Goal: Transaction & Acquisition: Book appointment/travel/reservation

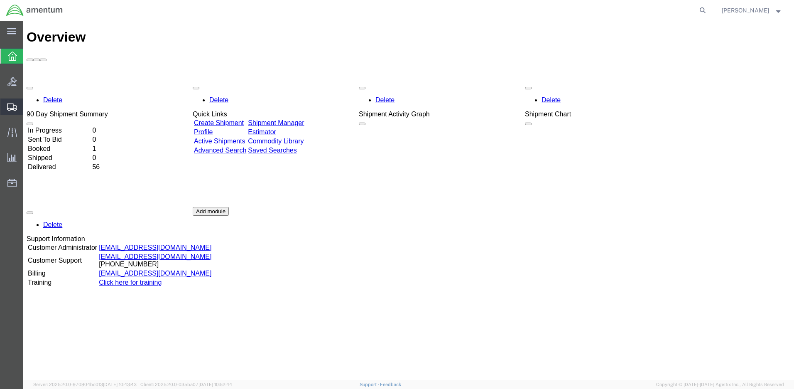
click at [0, 0] on span "Create Shipment" at bounding box center [0, 0] width 0 height 0
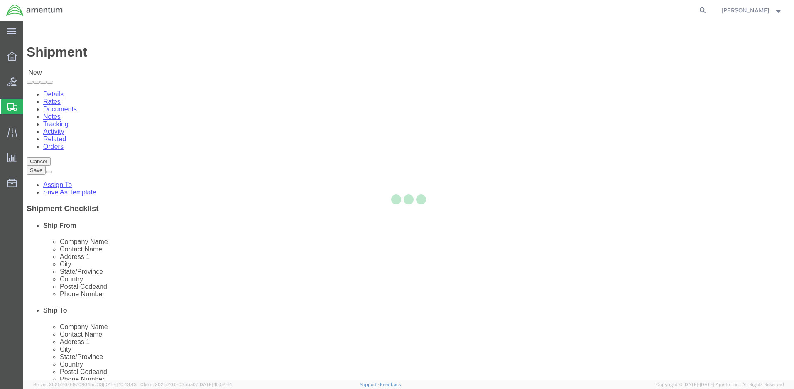
select select
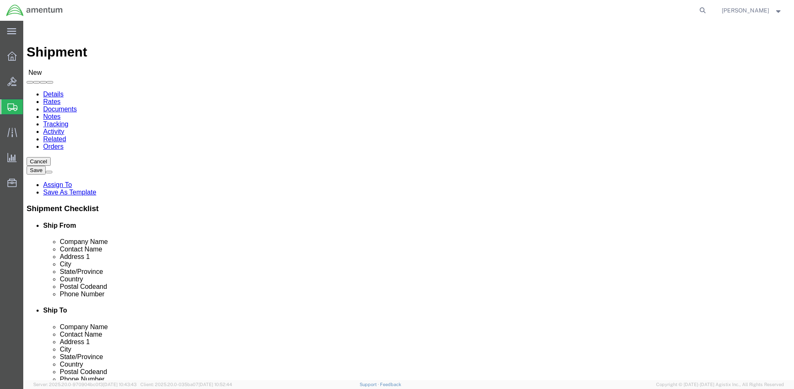
click body "Shipment New Details Rates Documents Notes Tracking Activity Related Orders Can…"
select select "MYPROFILE"
select select "WA"
click input "text"
type input "[PERSON_NAME]"
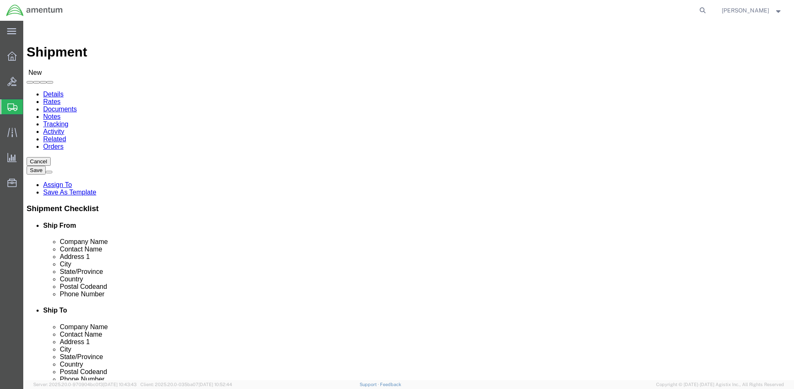
click p "- Amentum - ([PERSON_NAME]) [STREET_ADDRESS][PERSON_NAME]"
select select "CA"
type input "[PERSON_NAME]"
click input "text"
type input "2521DL"
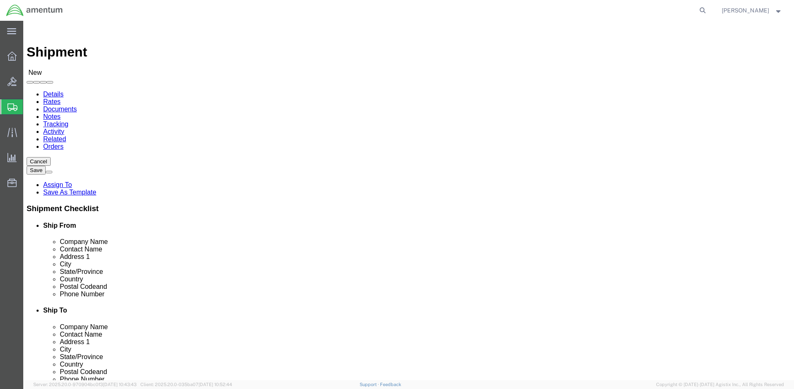
click button "Continue"
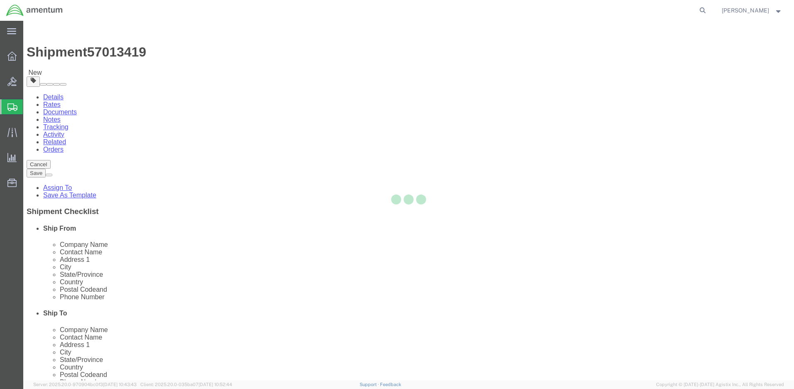
select select "CBOX"
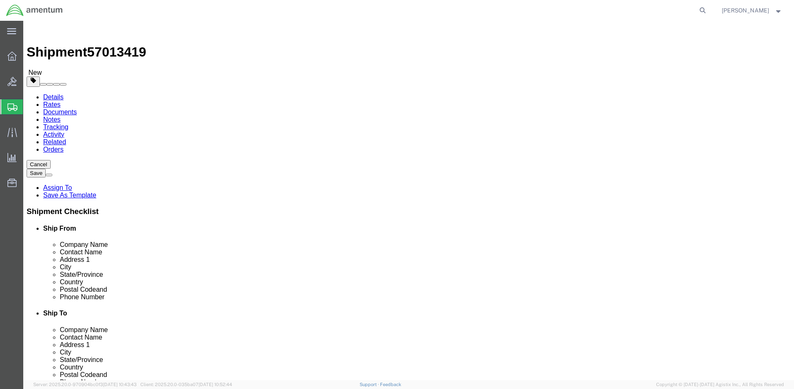
click input "text"
type input "6"
type input "25"
drag, startPoint x: 133, startPoint y: 194, endPoint x: 101, endPoint y: 193, distance: 32.0
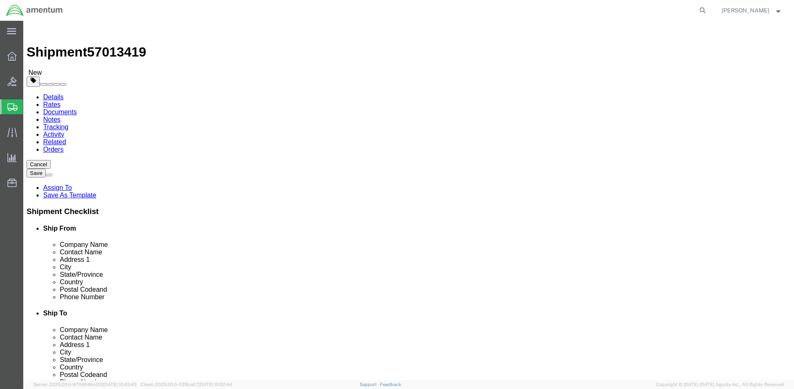
click div "Weight 0.00 Select kgs lbs Ship. t°"
type input "5"
click link "Add Content"
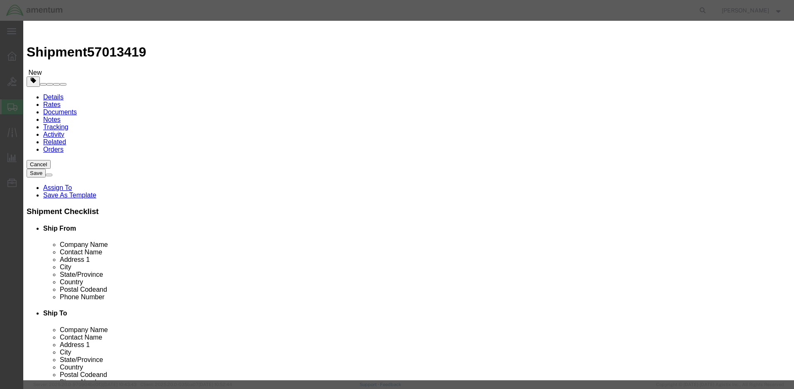
drag, startPoint x: 252, startPoint y: 78, endPoint x: 227, endPoint y: 78, distance: 24.5
click div "Pieces 0 Select Bag Barrels 100Board Feet Bottle Box Blister Pack Carats Can Ca…"
type input "1"
click input "text"
type input "250"
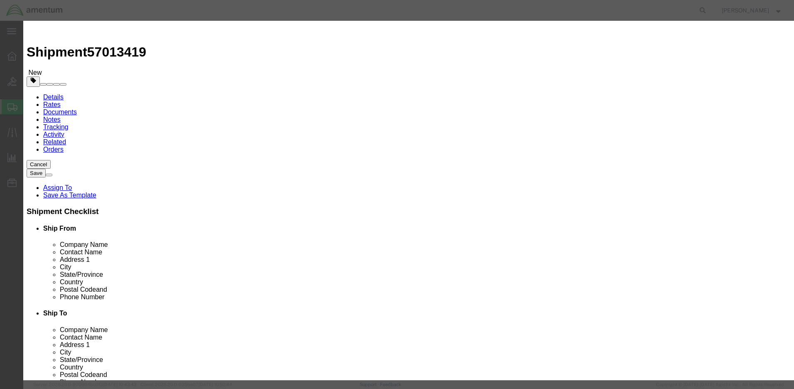
click input "text"
type input "Machined Part"
click button "Save & Close"
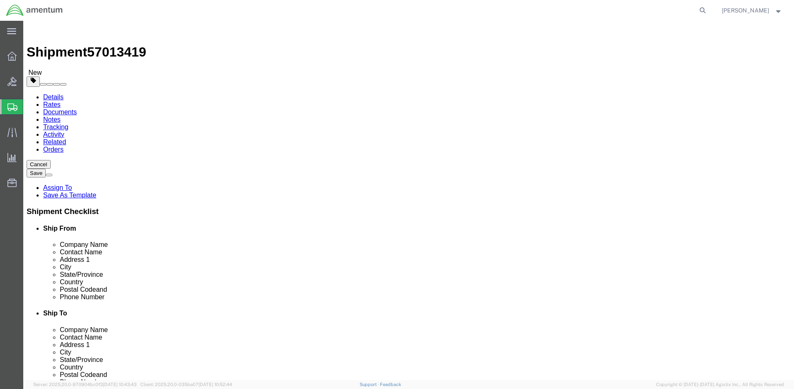
click button "Rate Shipment"
